Goal: Subscribe to service/newsletter

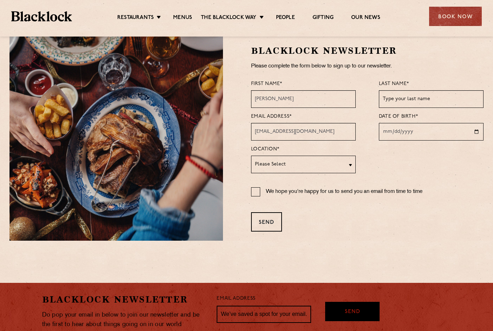
scroll to position [27, 0]
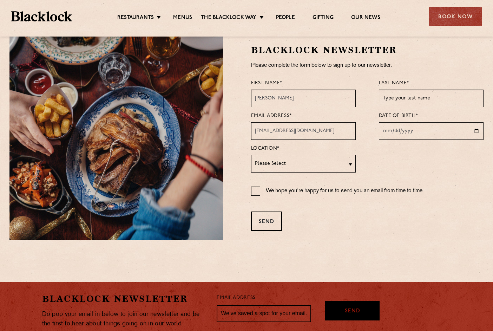
type input "Angela"
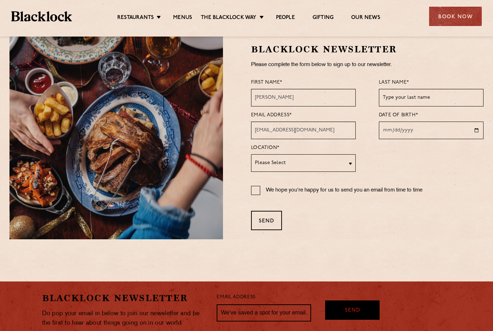
select select "[GEOGRAPHIC_DATA]"
type input "Sharpe"
click at [442, 129] on input "date" at bounding box center [431, 130] width 105 height 18
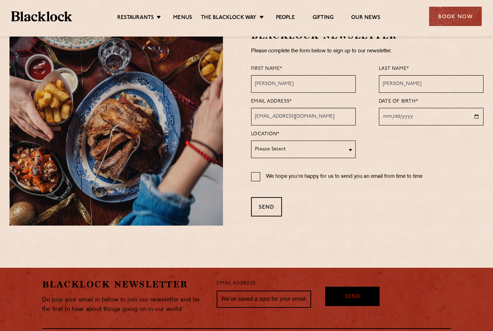
scroll to position [43, 0]
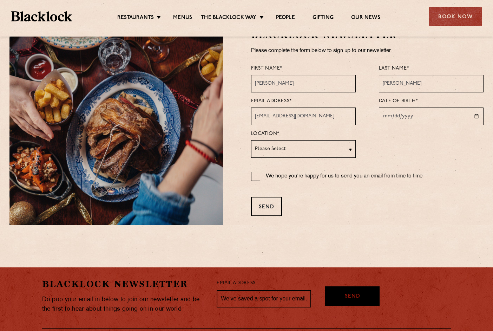
click at [434, 111] on input "date" at bounding box center [431, 116] width 105 height 18
click at [396, 116] on input "2025-10-18" at bounding box center [431, 116] width 105 height 18
click at [418, 119] on input "2025-10-05" at bounding box center [431, 116] width 105 height 18
click at [420, 117] on input "2025-10-05" at bounding box center [431, 116] width 105 height 18
click at [415, 117] on input "2025-10-05" at bounding box center [431, 116] width 105 height 18
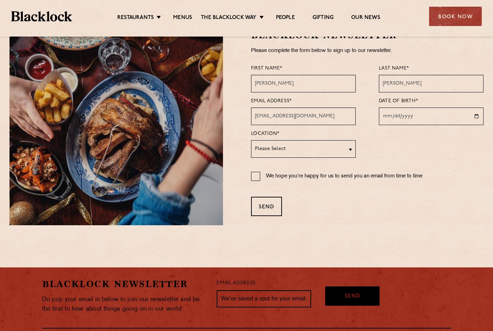
click at [397, 117] on input "2025-10-05" at bounding box center [431, 116] width 105 height 18
click at [384, 116] on input "2025-10-05" at bounding box center [431, 116] width 105 height 18
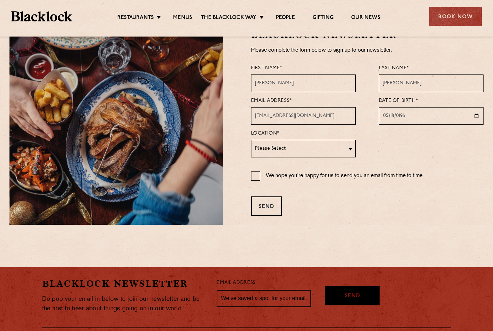
type input "1962-05-18"
click at [477, 161] on div "We hope you're happy for us to send you an email from time to time" at bounding box center [367, 171] width 233 height 21
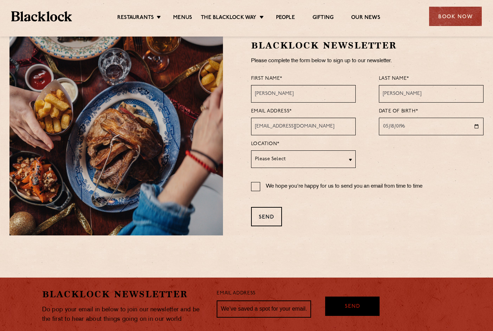
scroll to position [33, 0]
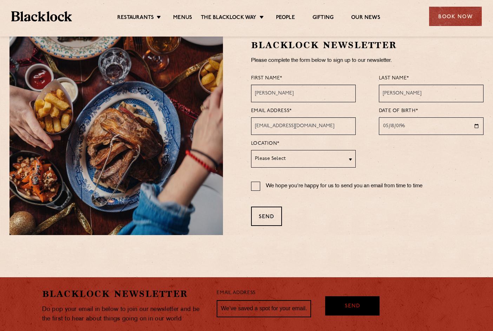
click at [255, 185] on input "We hope you're happy for us to send you an email from time to time" at bounding box center [255, 185] width 9 height 9
checkbox input "true"
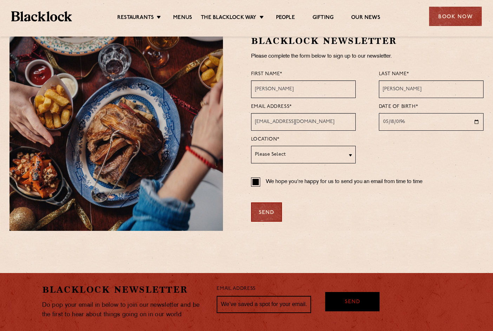
click at [263, 214] on div "Send" at bounding box center [266, 211] width 31 height 19
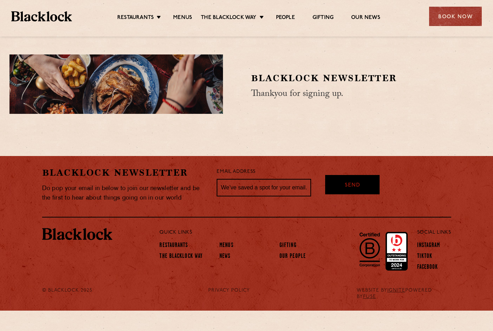
scroll to position [0, 0]
click at [188, 15] on link "Menus" at bounding box center [182, 18] width 19 height 8
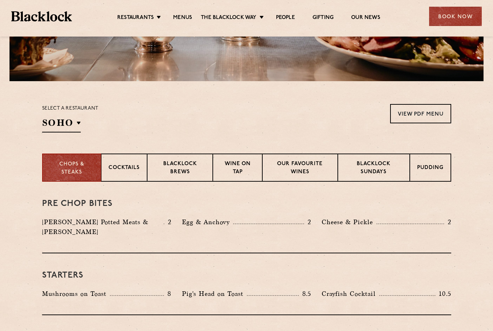
scroll to position [172, 0]
click at [122, 161] on div "Cocktails" at bounding box center [124, 167] width 46 height 28
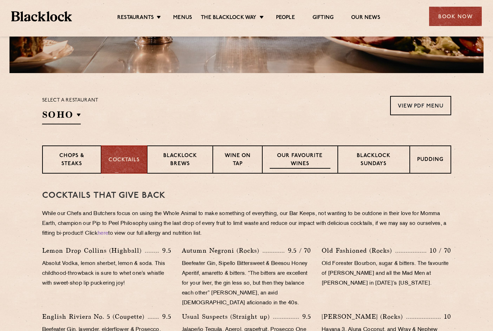
scroll to position [179, 0]
click at [361, 162] on p "Blacklock Sundays" at bounding box center [373, 160] width 57 height 16
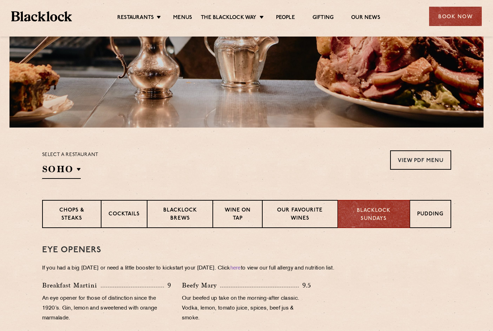
scroll to position [125, 0]
click at [249, 210] on p "Wine on Tap" at bounding box center [237, 214] width 34 height 16
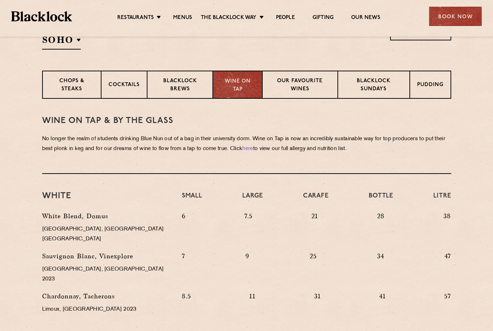
scroll to position [283, 0]
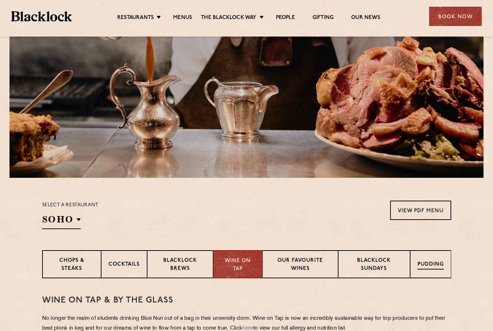
click at [431, 257] on div "Pudding" at bounding box center [430, 264] width 41 height 28
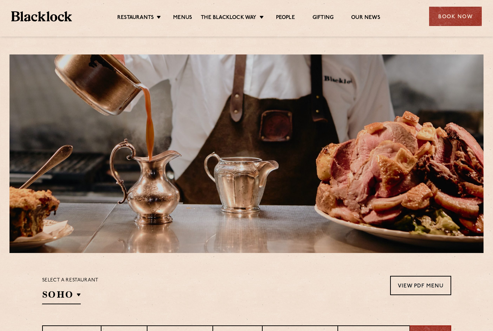
scroll to position [0, 0]
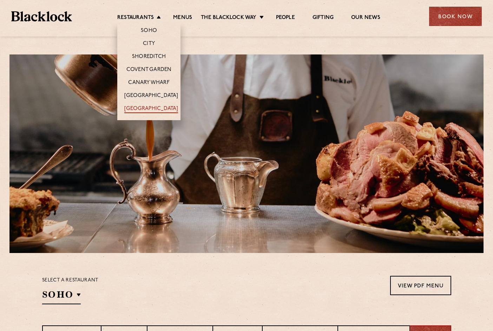
click at [144, 106] on link "[GEOGRAPHIC_DATA]" at bounding box center [151, 109] width 54 height 8
